Goal: Navigation & Orientation: Find specific page/section

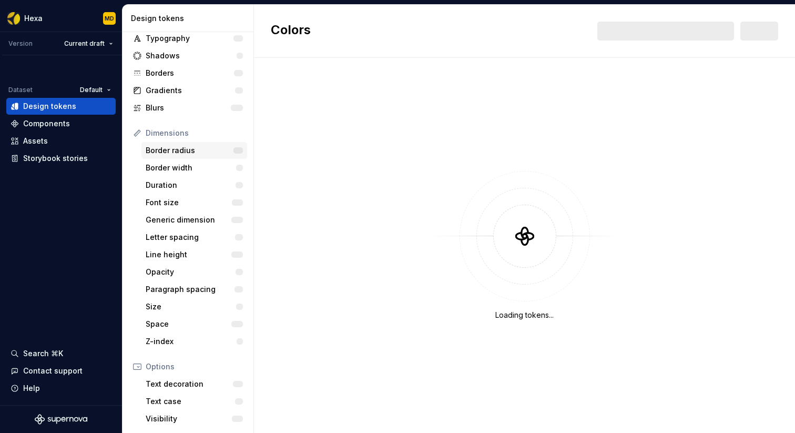
scroll to position [51, 0]
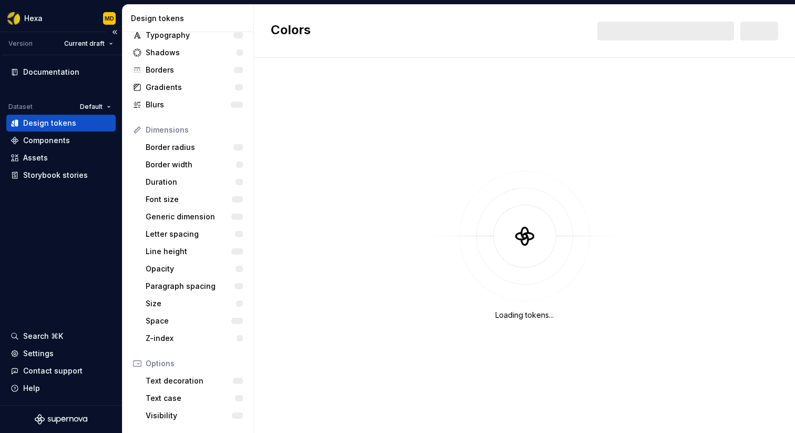
click at [62, 126] on div "Design tokens" at bounding box center [49, 123] width 53 height 11
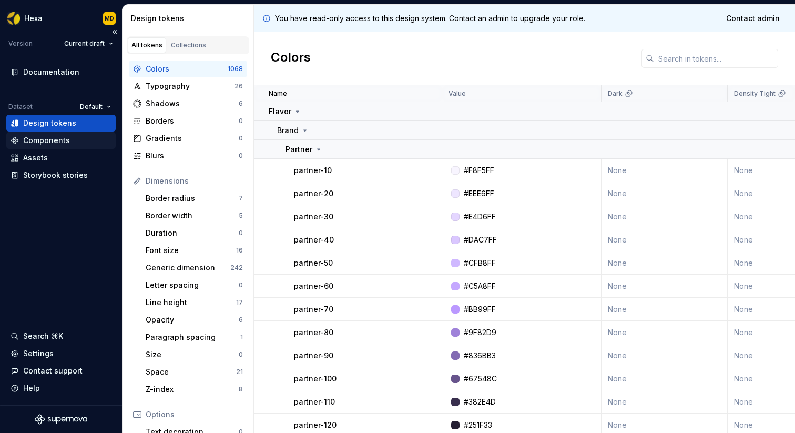
click at [39, 139] on div "Components" at bounding box center [46, 140] width 47 height 11
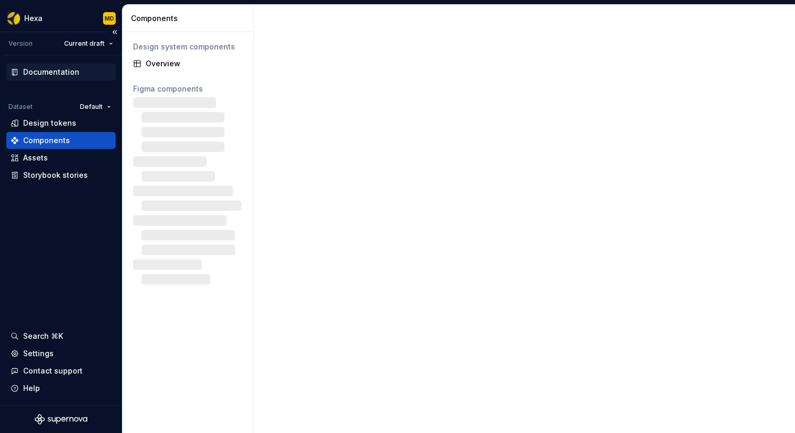
click at [49, 68] on div "Documentation" at bounding box center [51, 72] width 56 height 11
